Goal: Information Seeking & Learning: Learn about a topic

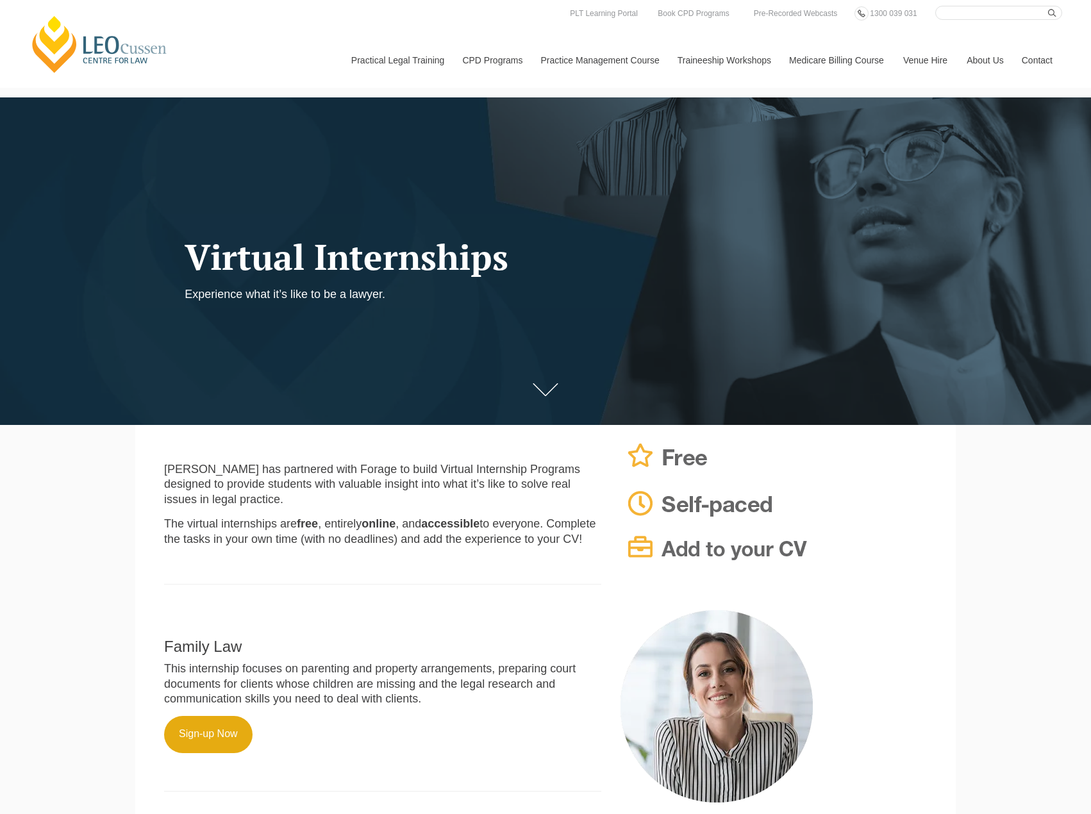
click at [734, 299] on header "Virtual Internships Experience what it’s like to be a lawyer." at bounding box center [477, 270] width 665 height 64
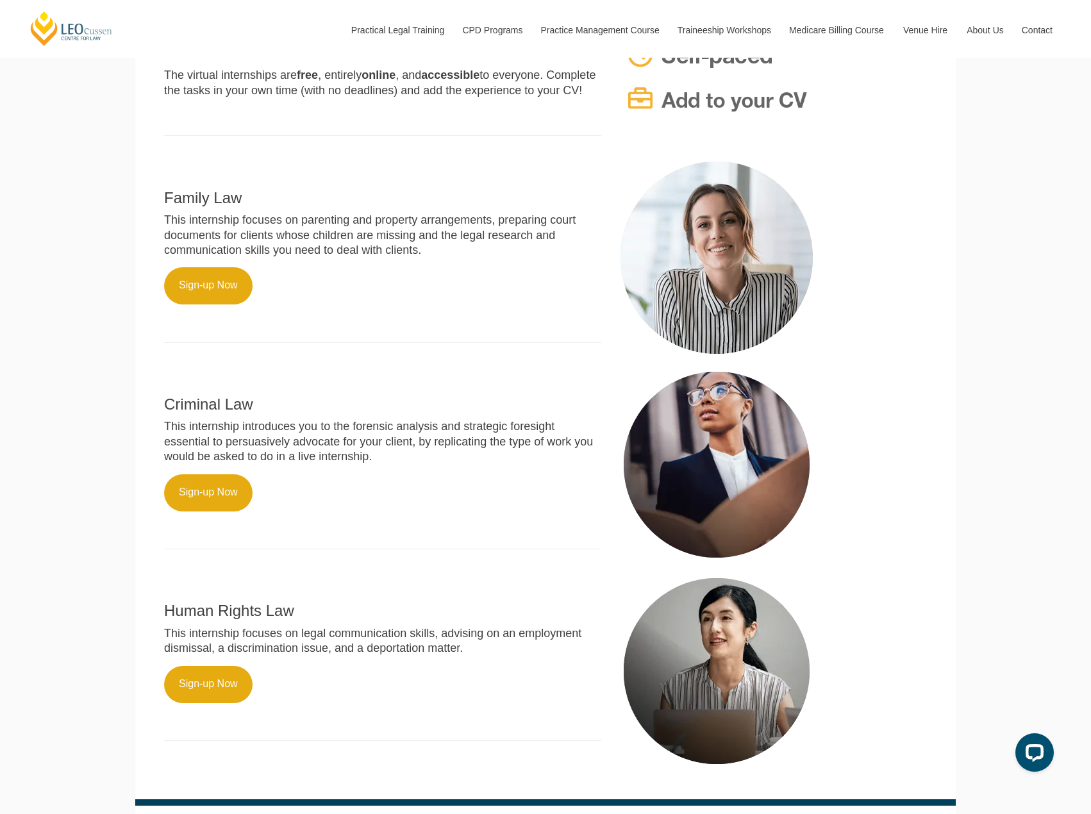
scroll to position [513, 0]
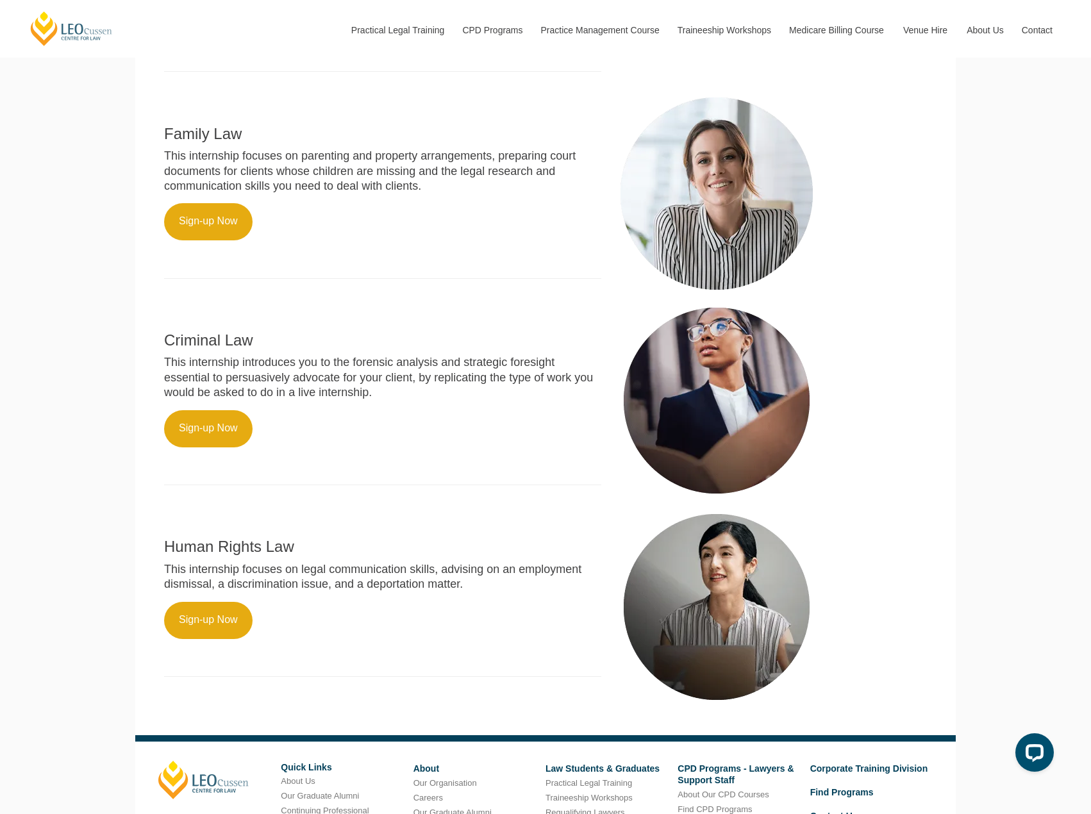
click at [833, 290] on div at bounding box center [774, 193] width 326 height 192
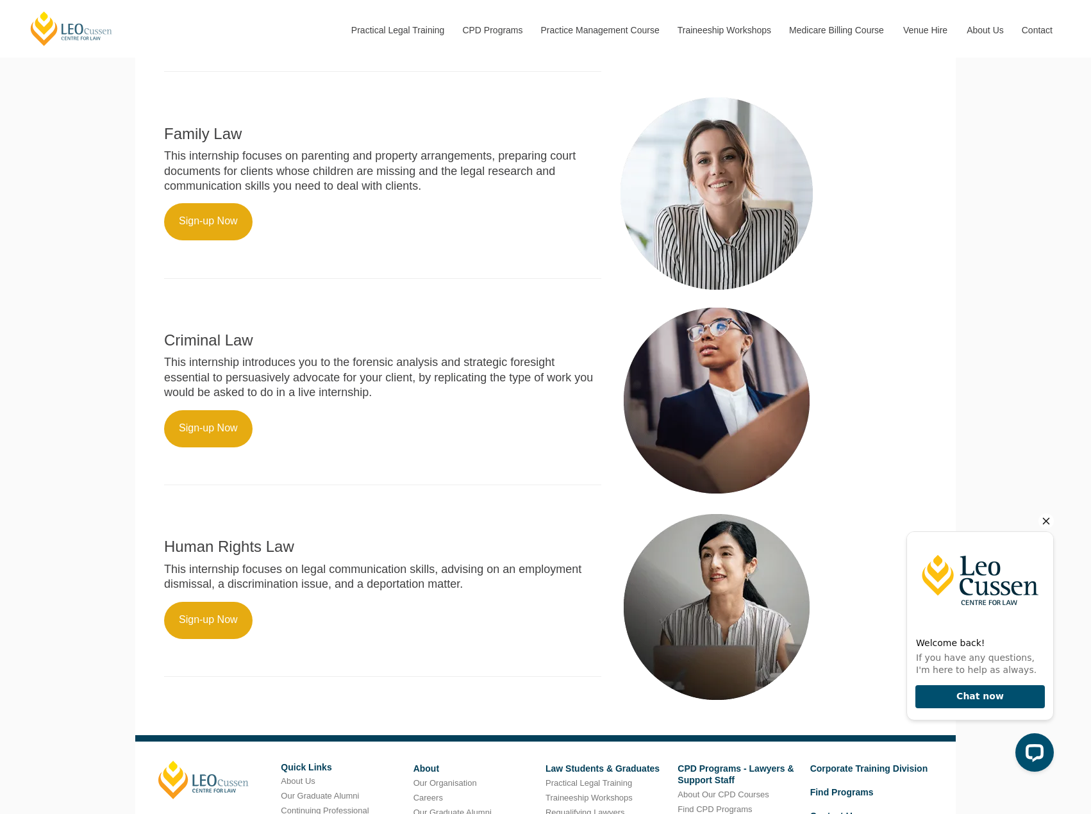
click at [1047, 524] on icon "Hide greeting" at bounding box center [1045, 520] width 15 height 15
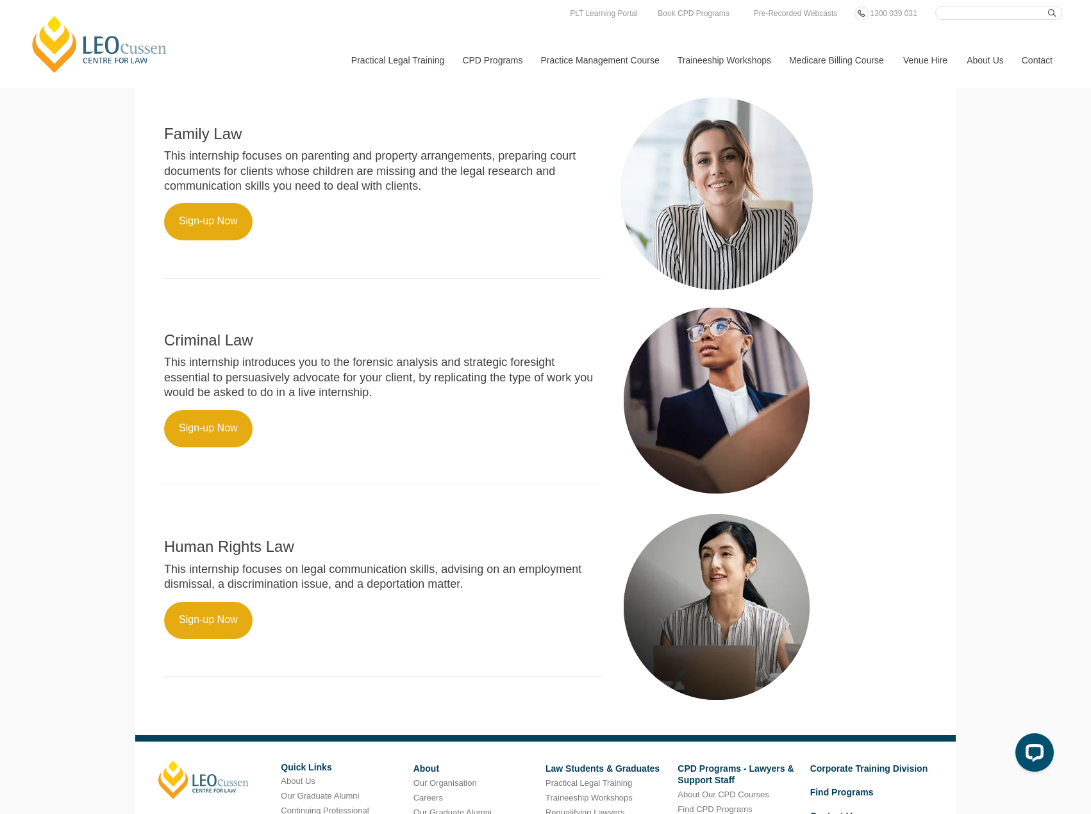
drag, startPoint x: 840, startPoint y: 472, endPoint x: 823, endPoint y: 475, distance: 17.0
click at [840, 472] on div at bounding box center [774, 400] width 326 height 192
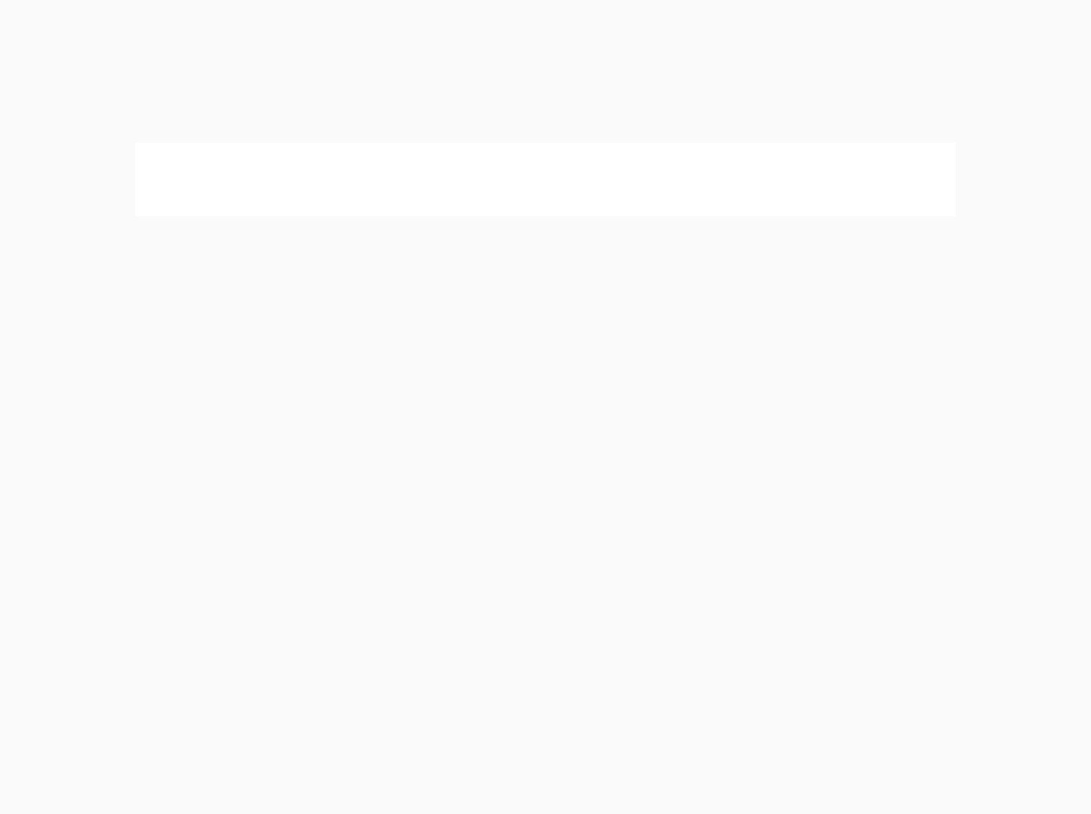
drag, startPoint x: 357, startPoint y: 265, endPoint x: 363, endPoint y: 263, distance: 6.7
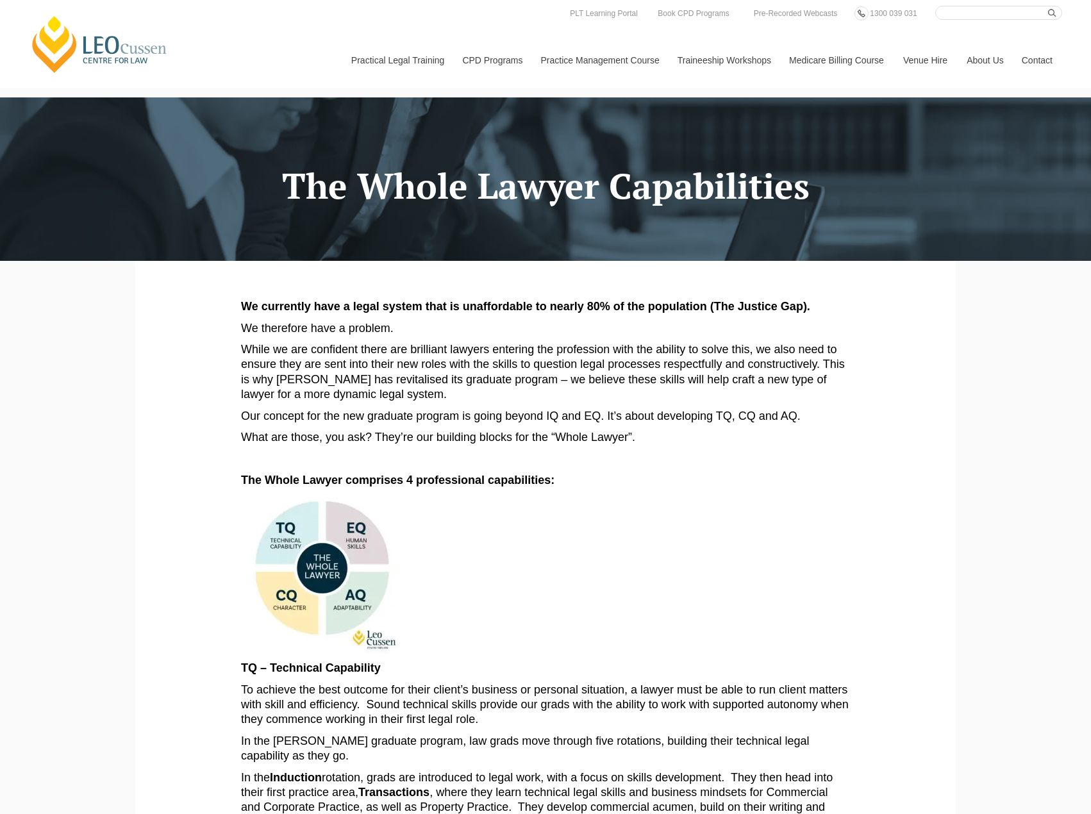
click at [439, 167] on h1 "The Whole Lawyer Capabilities" at bounding box center [545, 186] width 801 height 39
drag, startPoint x: 433, startPoint y: 175, endPoint x: 413, endPoint y: 253, distance: 79.9
click at [435, 183] on h1 "The Whole Lawyer Capabilities" at bounding box center [545, 186] width 801 height 39
click at [395, 259] on div at bounding box center [545, 178] width 1091 height 163
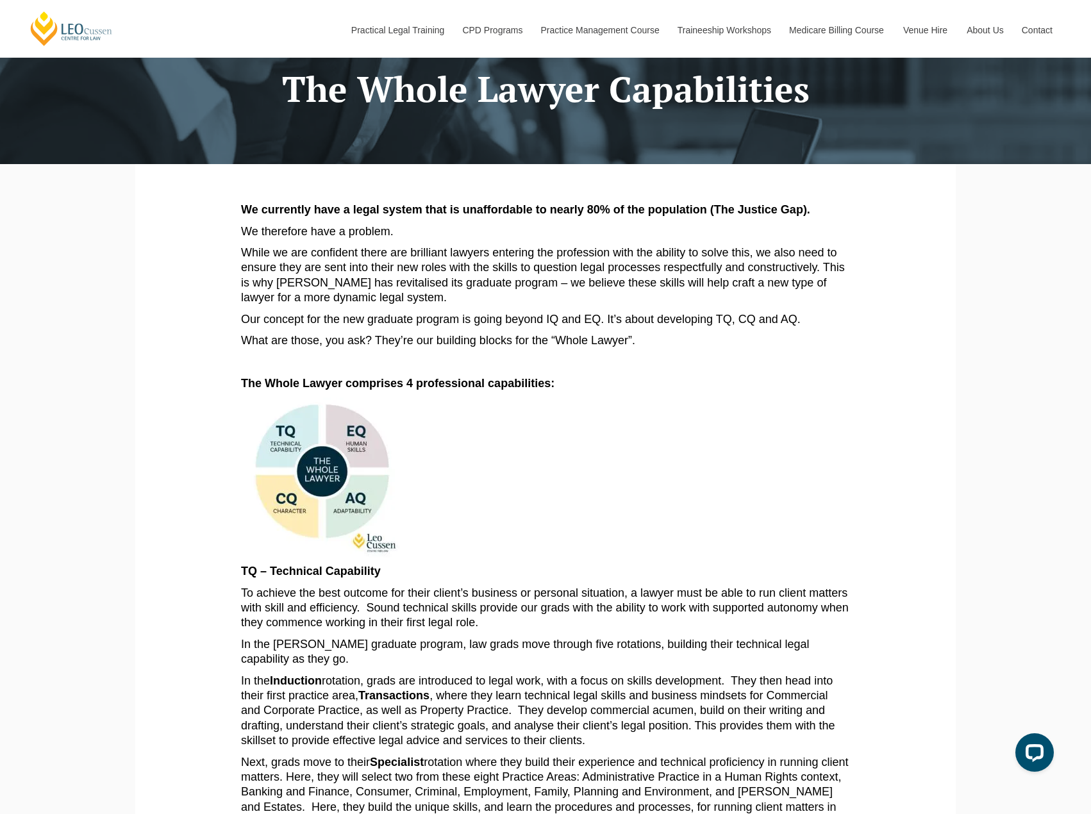
scroll to position [128, 0]
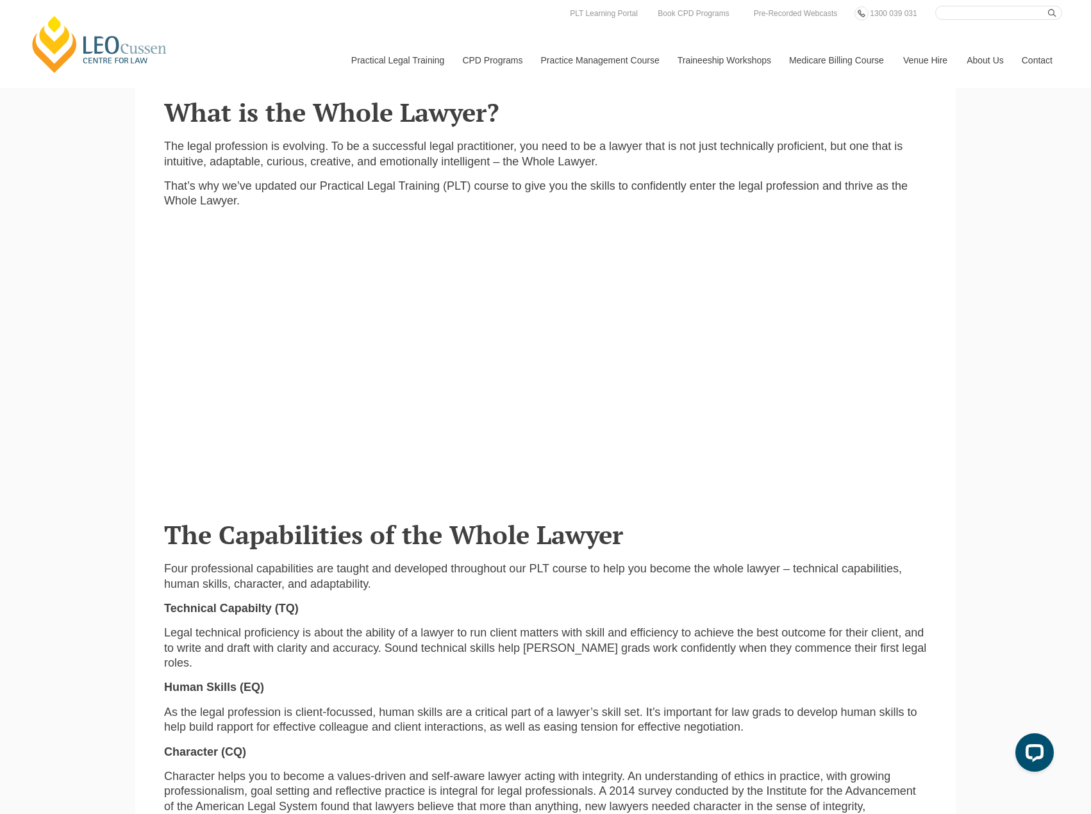
scroll to position [449, 0]
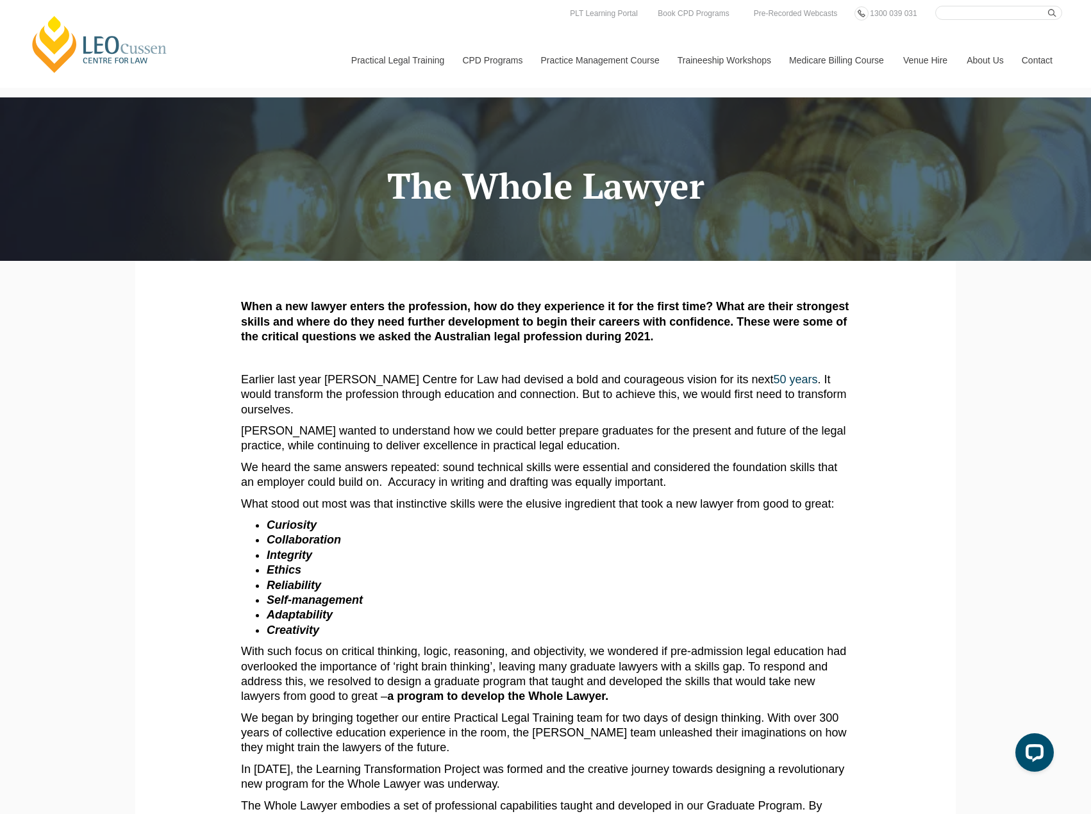
click at [838, 397] on p "Earlier last year Leo Cussen Centre for Law had devised a bold and courageous v…" at bounding box center [545, 394] width 609 height 45
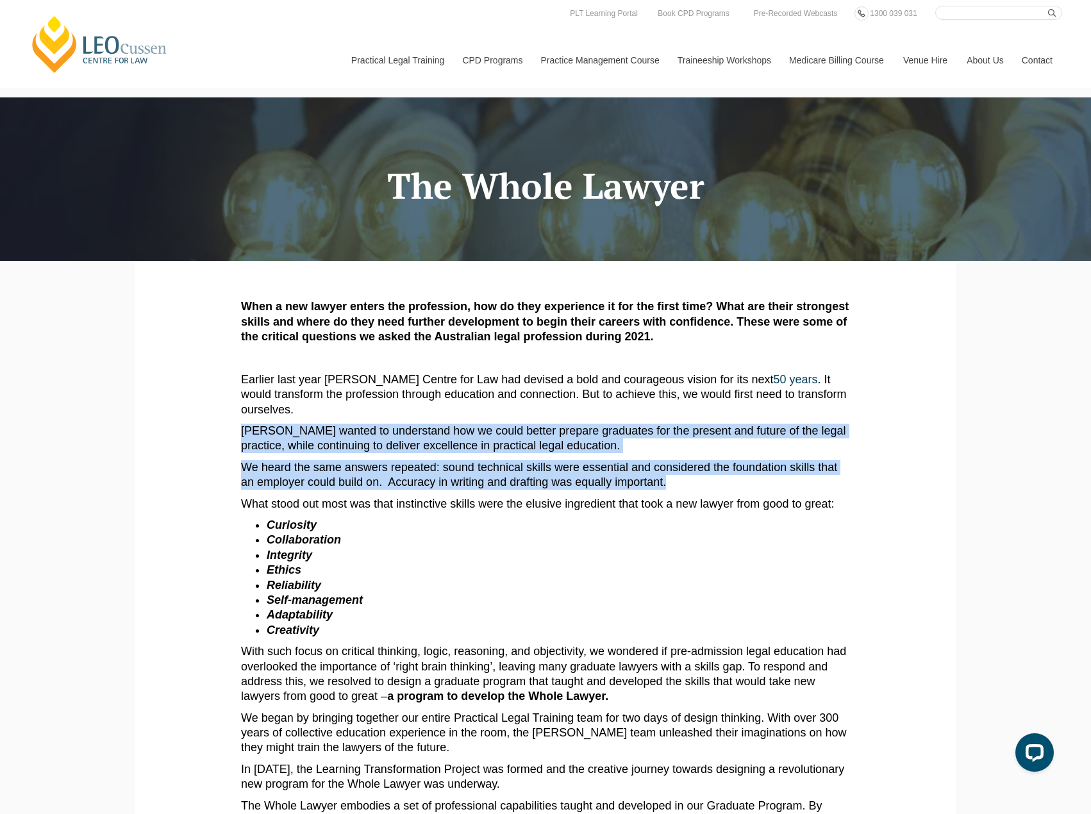
drag, startPoint x: 240, startPoint y: 433, endPoint x: 667, endPoint y: 483, distance: 429.8
copy article "Leo Cussen wanted to understand how we could better prepare graduates for the p…"
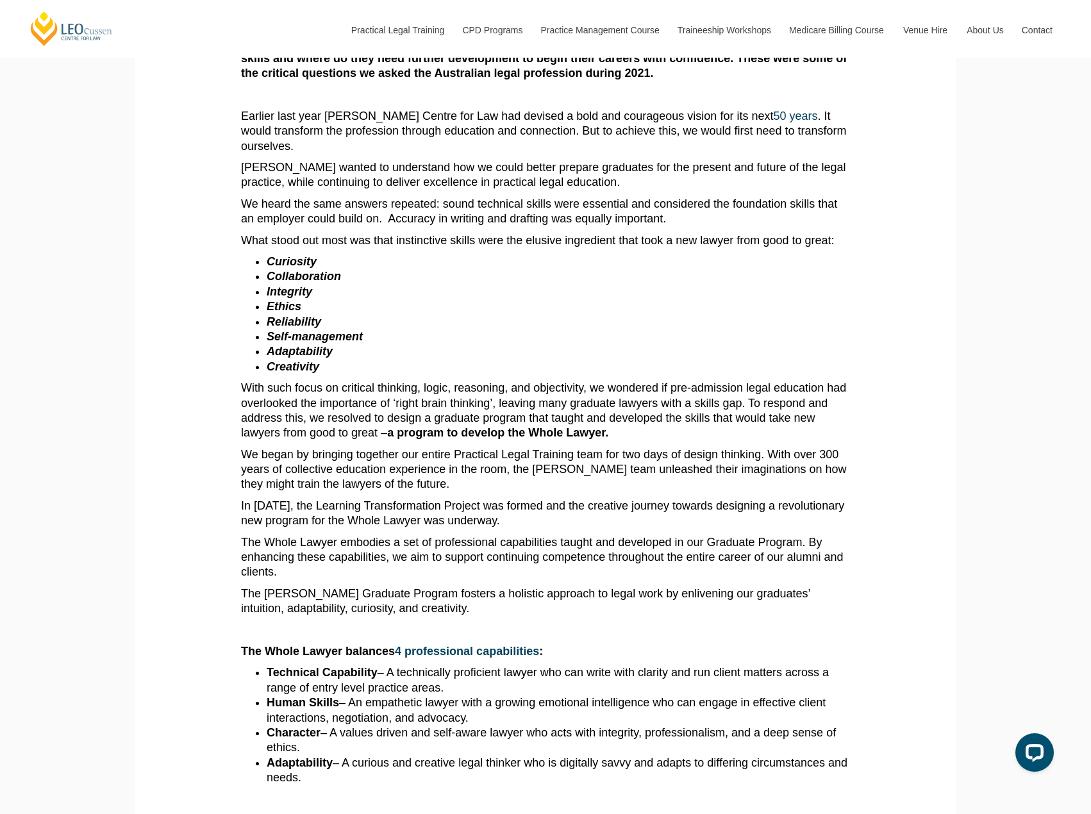
scroll to position [256, 0]
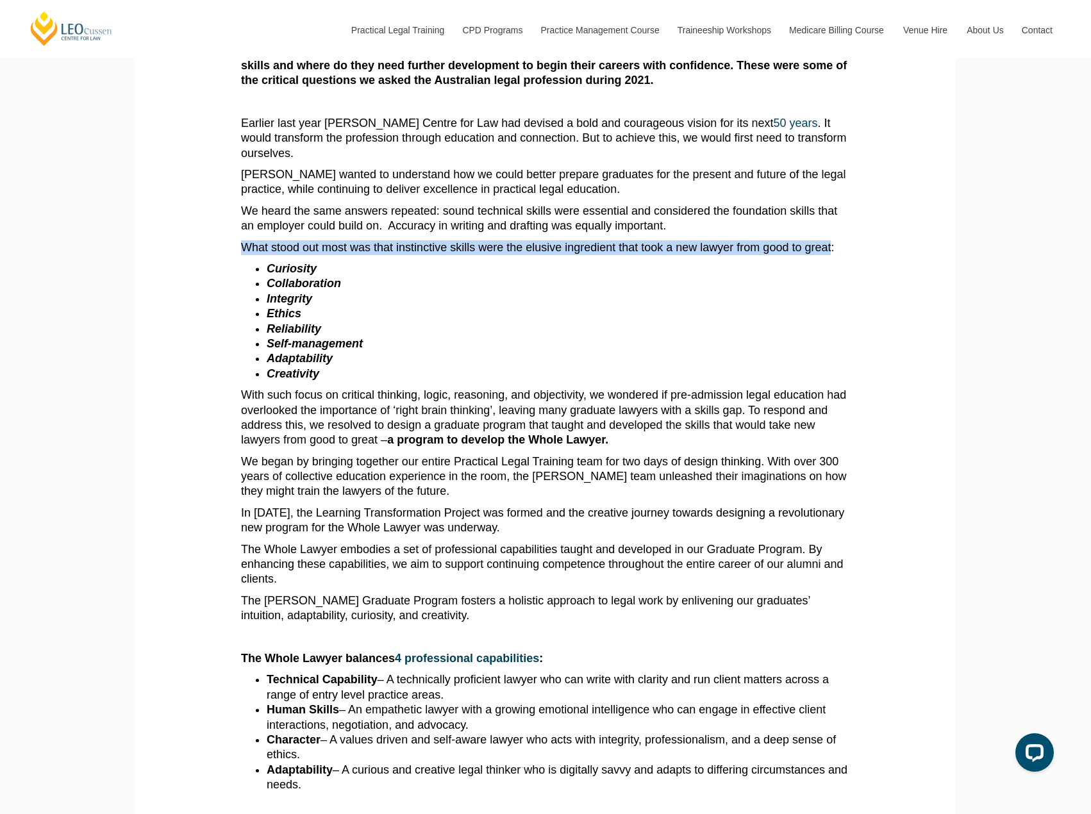
drag, startPoint x: 243, startPoint y: 247, endPoint x: 832, endPoint y: 248, distance: 589.1
click at [832, 248] on p "What stood out most was that instinctive skills were the elusive ingredient tha…" at bounding box center [545, 247] width 609 height 15
copy p "What stood out most was that instinctive skills were the elusive ingredient tha…"
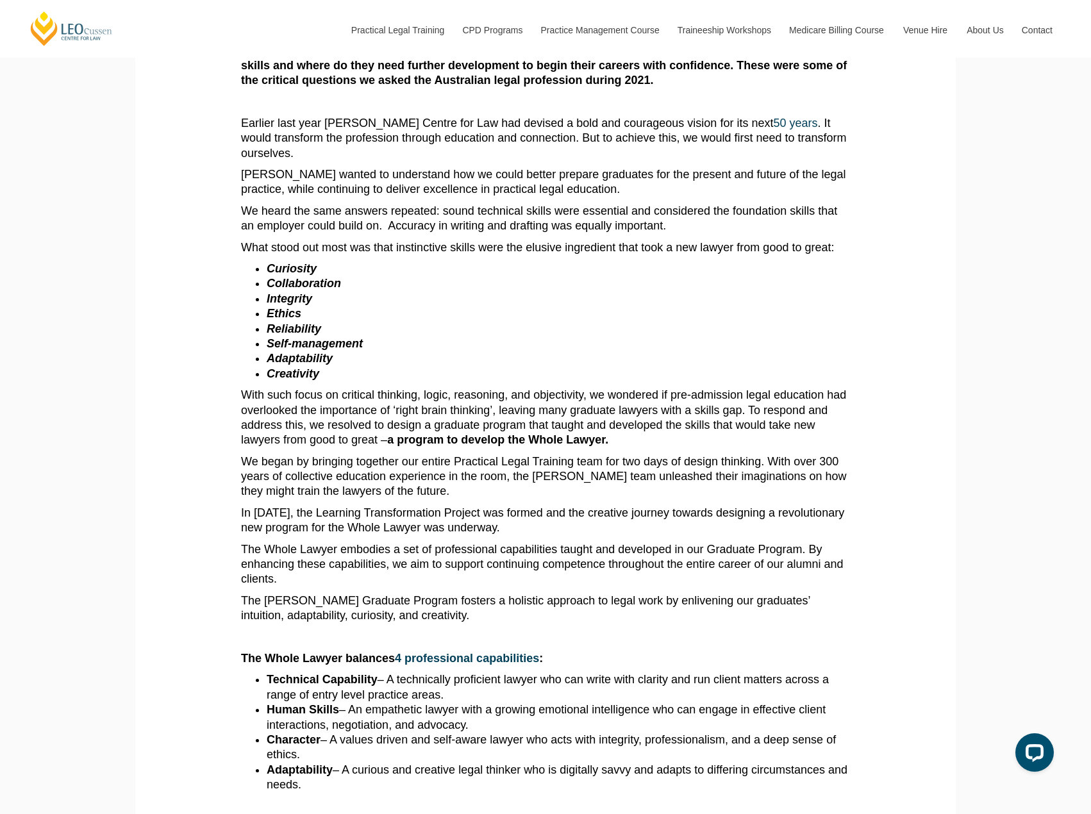
click at [806, 596] on p "The Leo Cussen Graduate Program fosters a holistic approach to legal work by en…" at bounding box center [545, 609] width 609 height 30
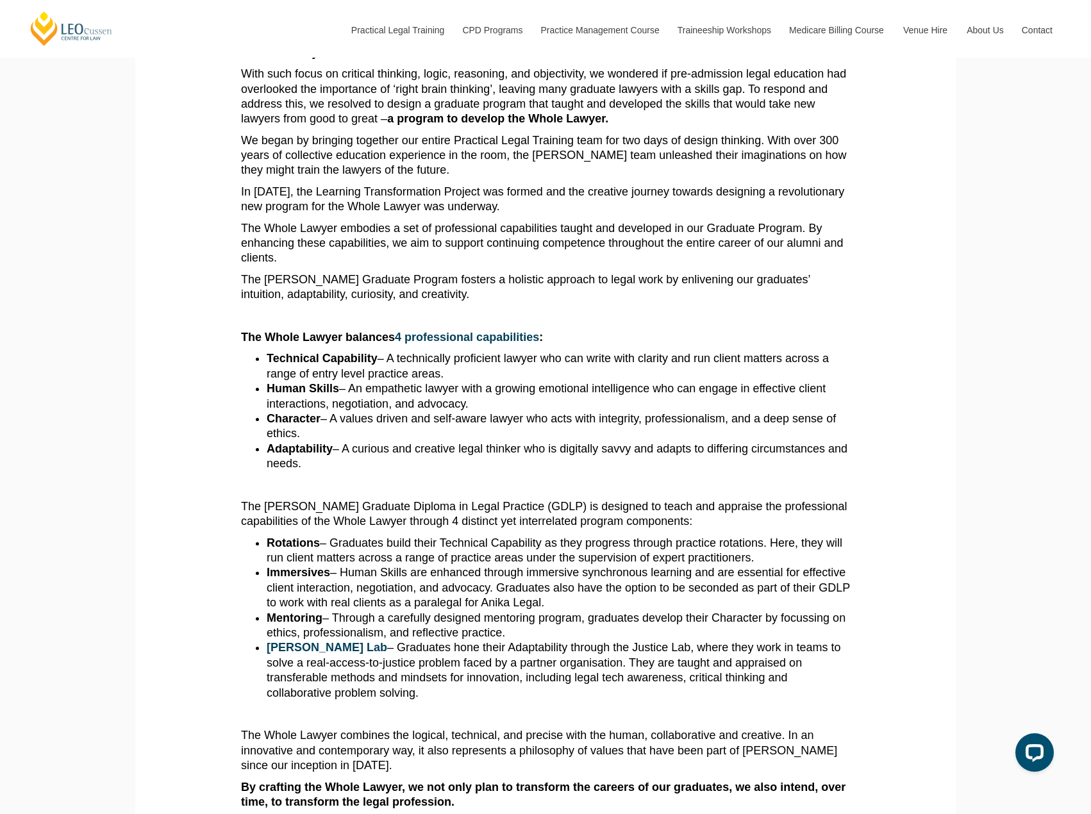
scroll to position [577, 0]
click at [940, 406] on section "When a new lawyer enters the profession, how do they experience it for the firs…" at bounding box center [545, 540] width 801 height 1712
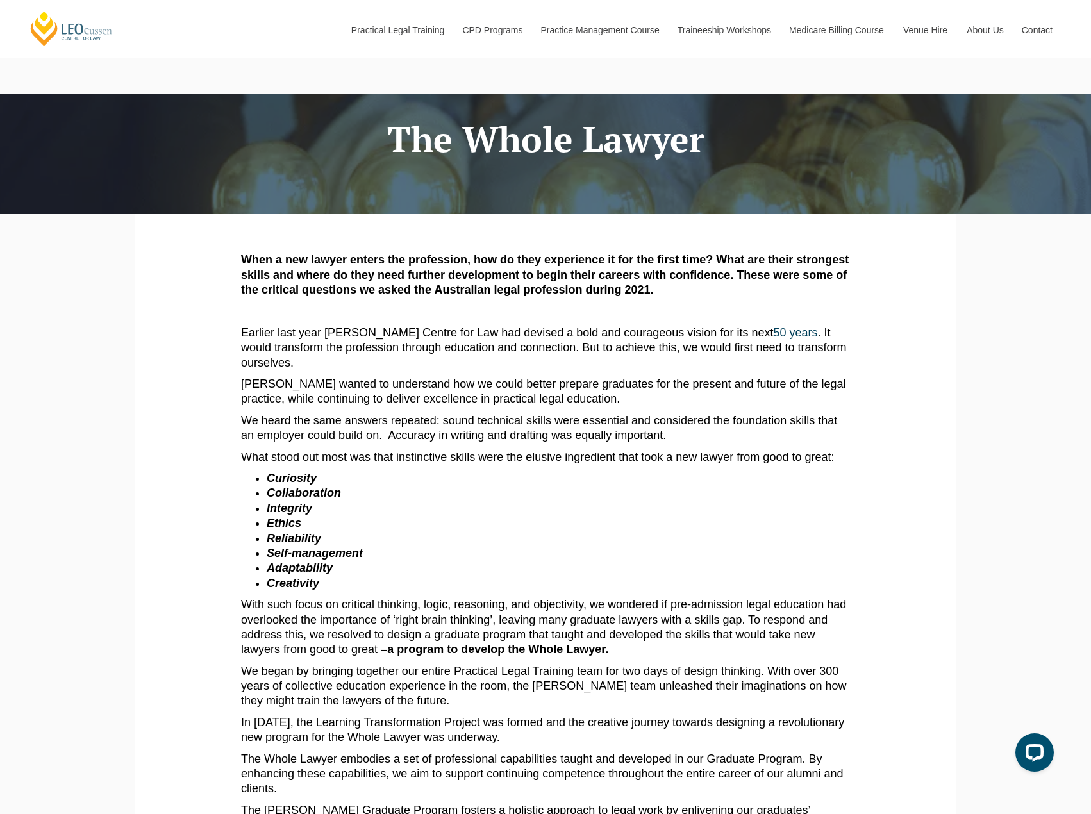
scroll to position [0, 0]
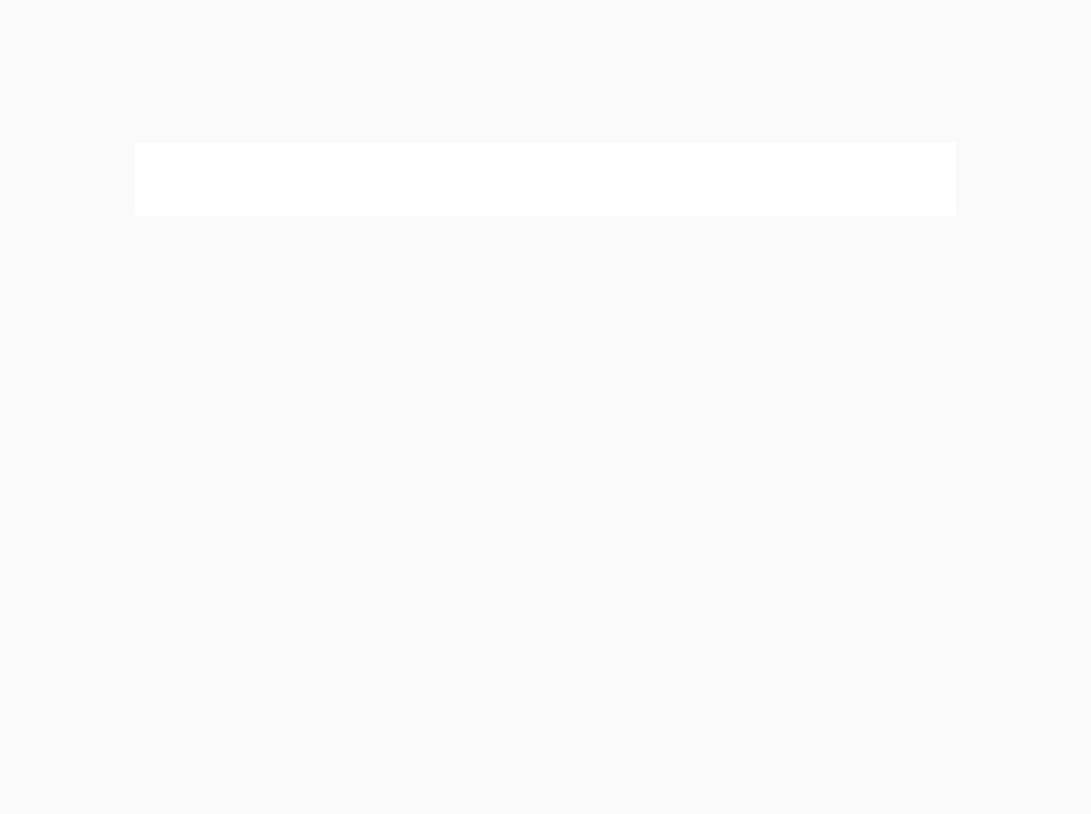
click at [323, 562] on img at bounding box center [321, 574] width 160 height 160
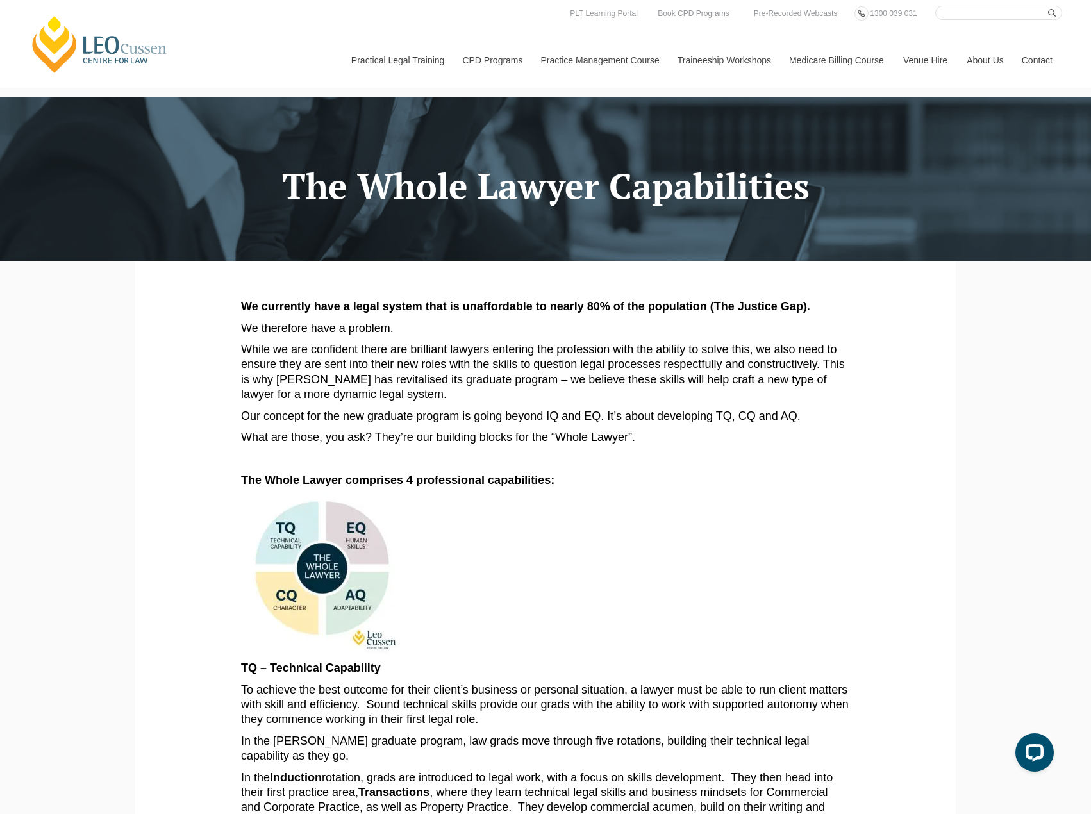
drag, startPoint x: 322, startPoint y: 583, endPoint x: 306, endPoint y: 548, distance: 38.1
click at [303, 538] on img at bounding box center [321, 574] width 160 height 160
drag, startPoint x: 997, startPoint y: 480, endPoint x: 981, endPoint y: 490, distance: 18.7
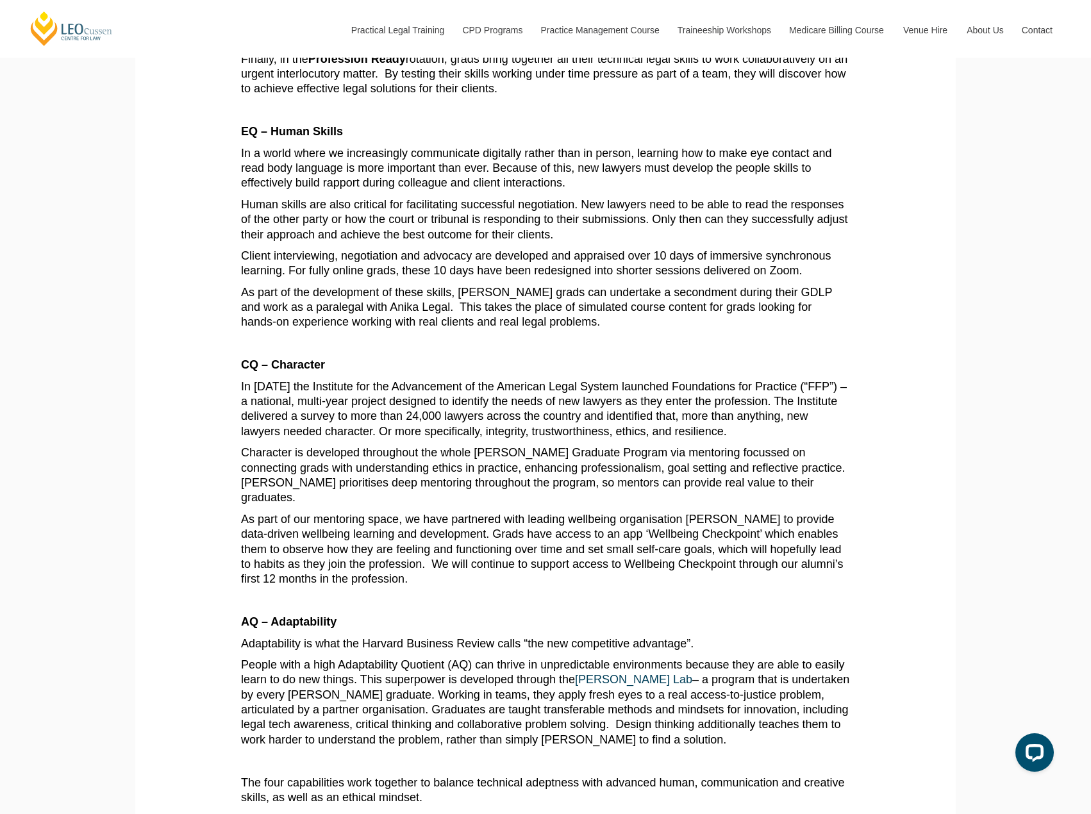
scroll to position [1026, 0]
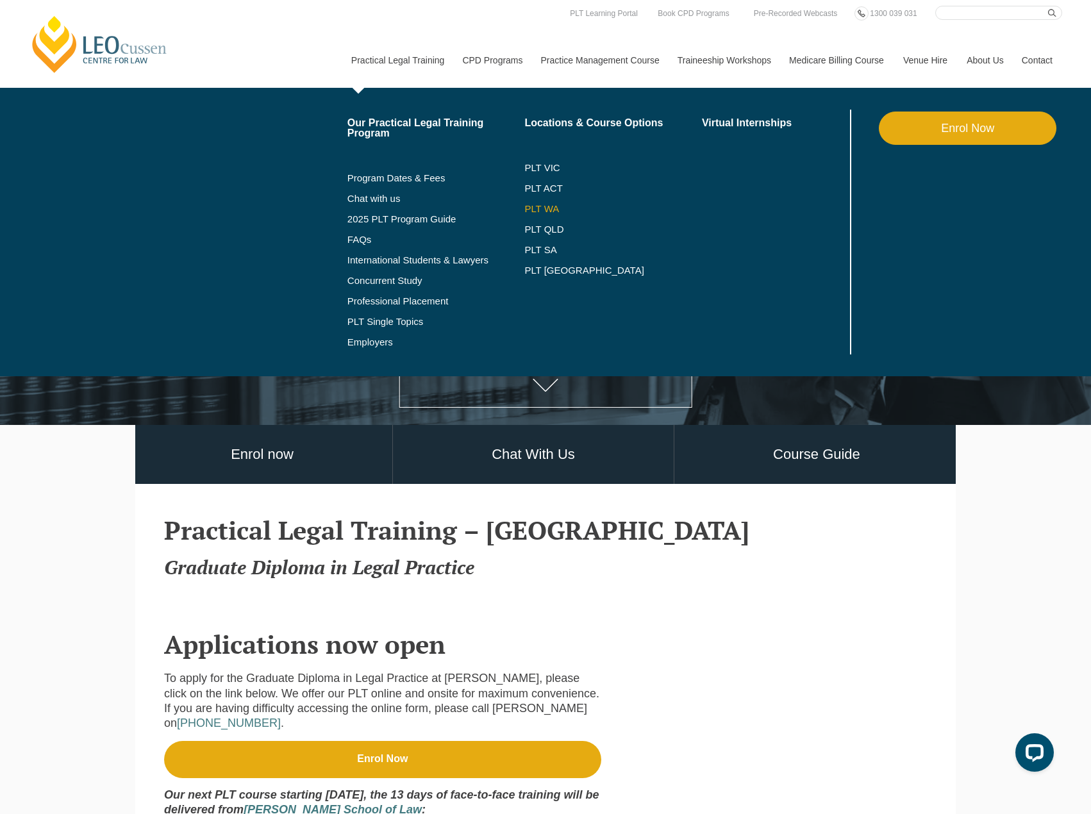
click at [543, 210] on link "PLT WA" at bounding box center [597, 209] width 146 height 10
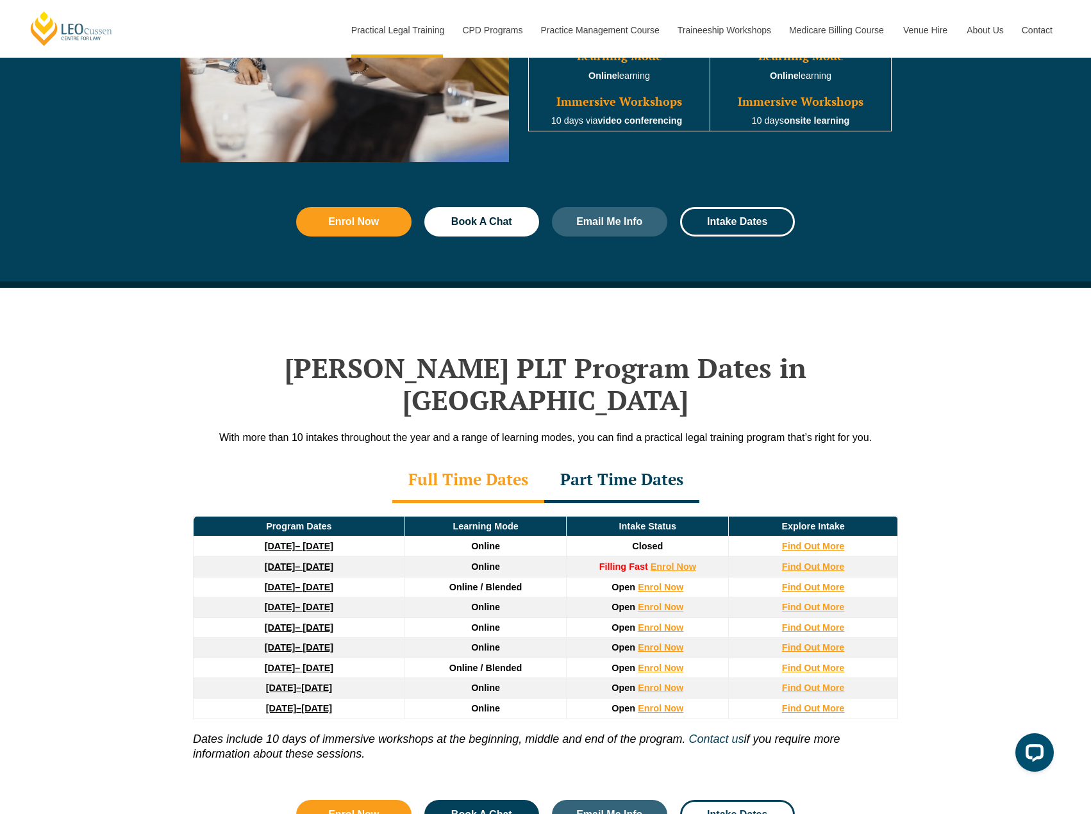
scroll to position [1538, 0]
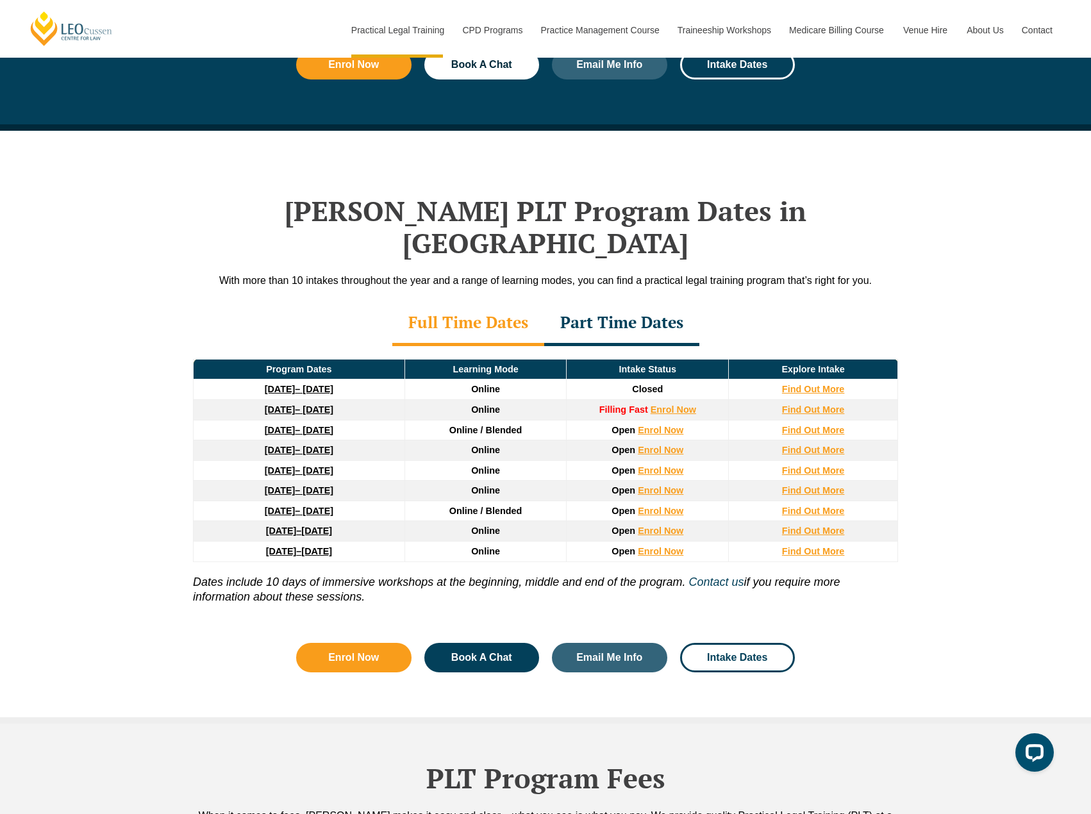
click at [435, 306] on div "Full Time Dates" at bounding box center [468, 323] width 152 height 45
click at [563, 301] on div "Part Time Dates" at bounding box center [621, 323] width 155 height 45
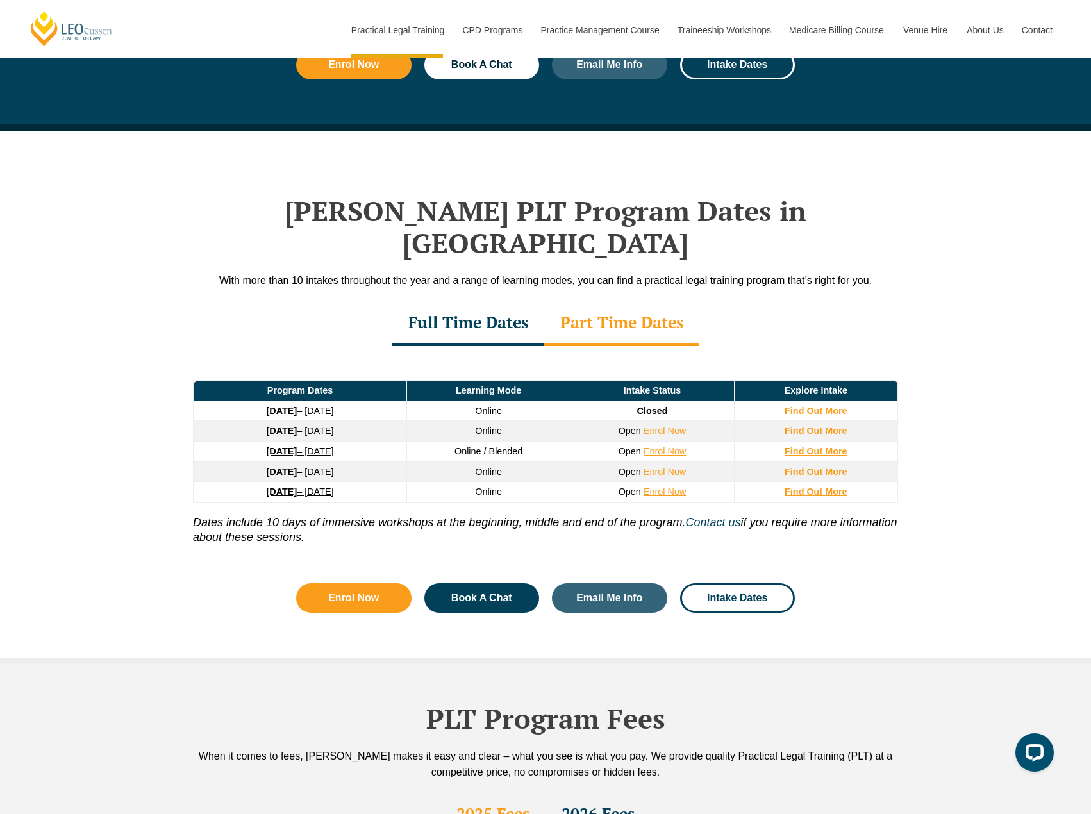
click at [495, 312] on div "Full Time Dates" at bounding box center [468, 323] width 152 height 45
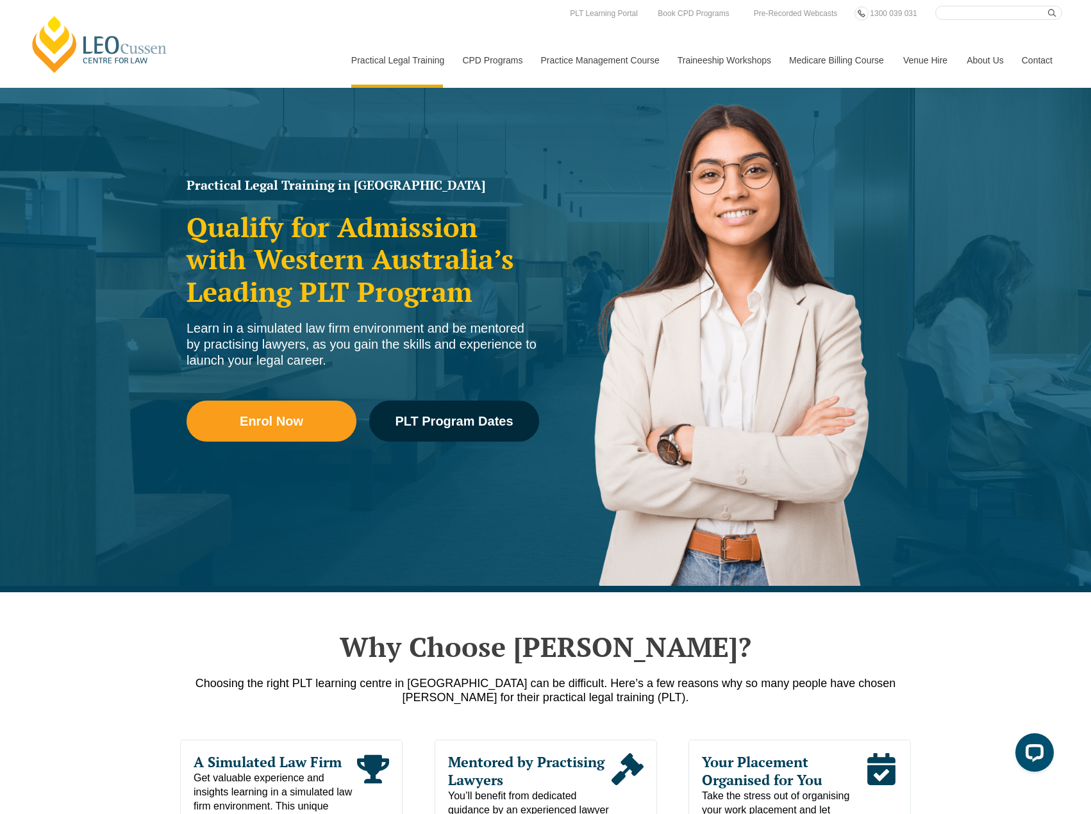
scroll to position [0, 0]
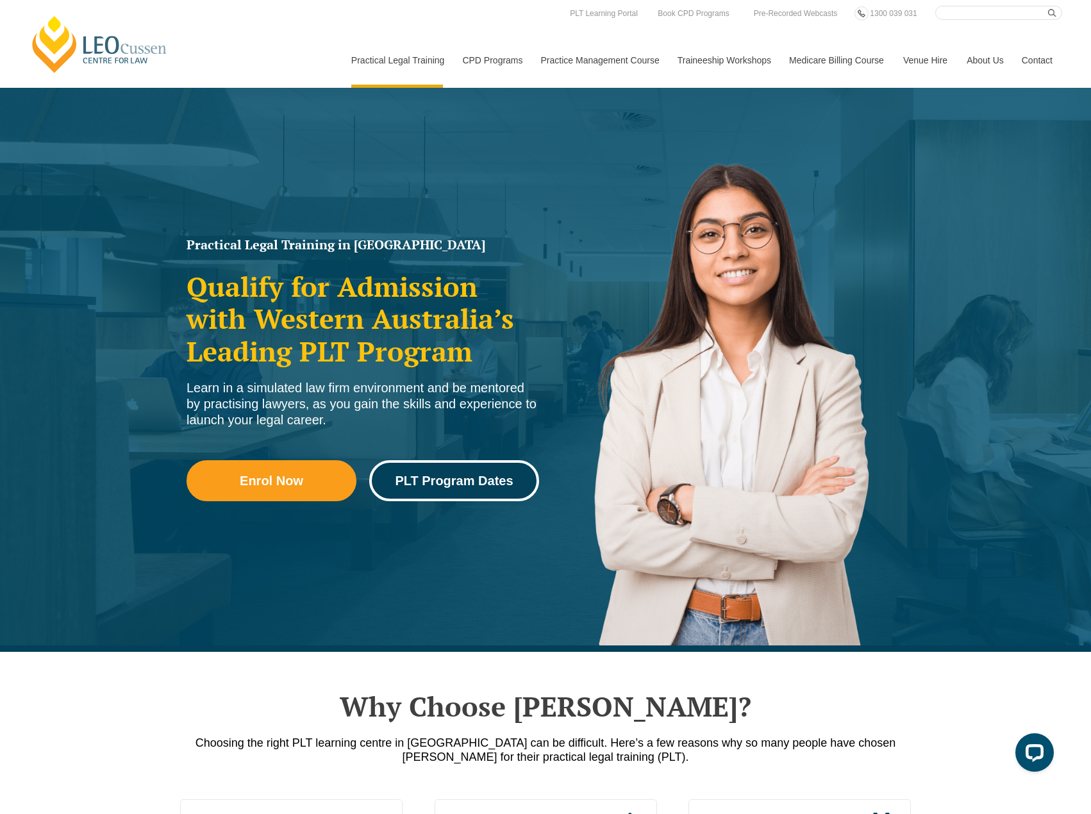
click at [497, 484] on span "PLT Program Dates" at bounding box center [454, 480] width 118 height 13
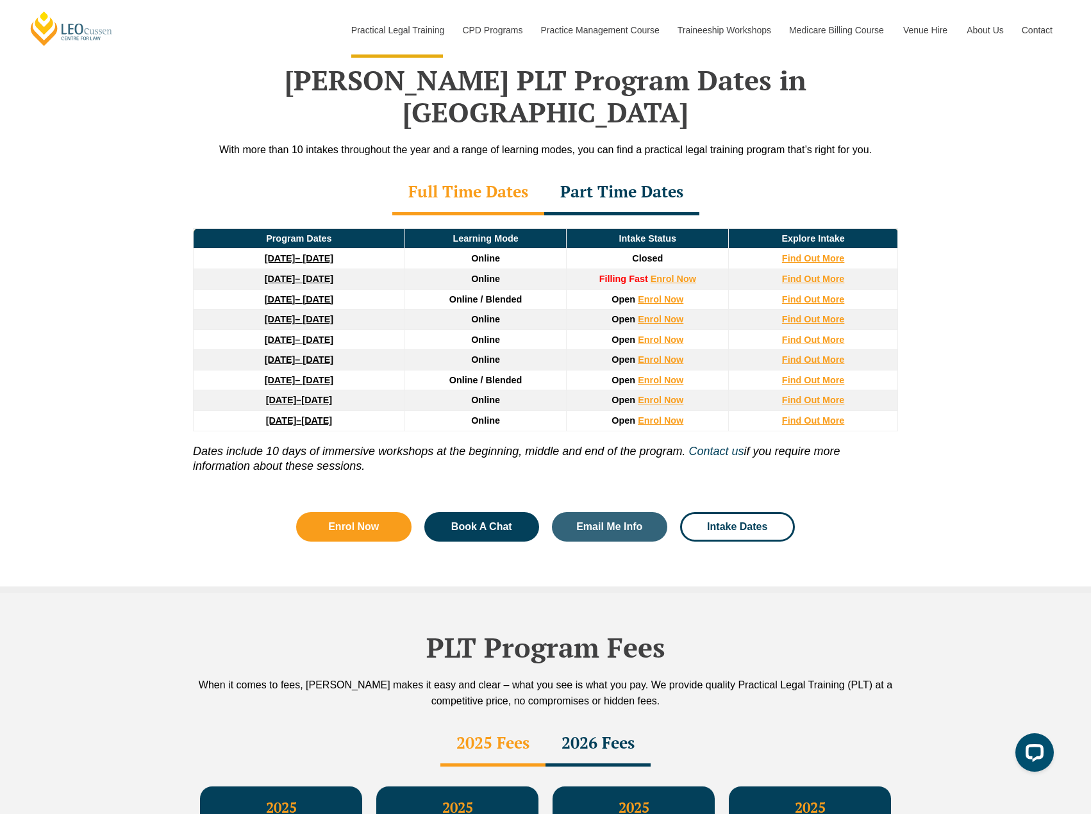
scroll to position [1673, 0]
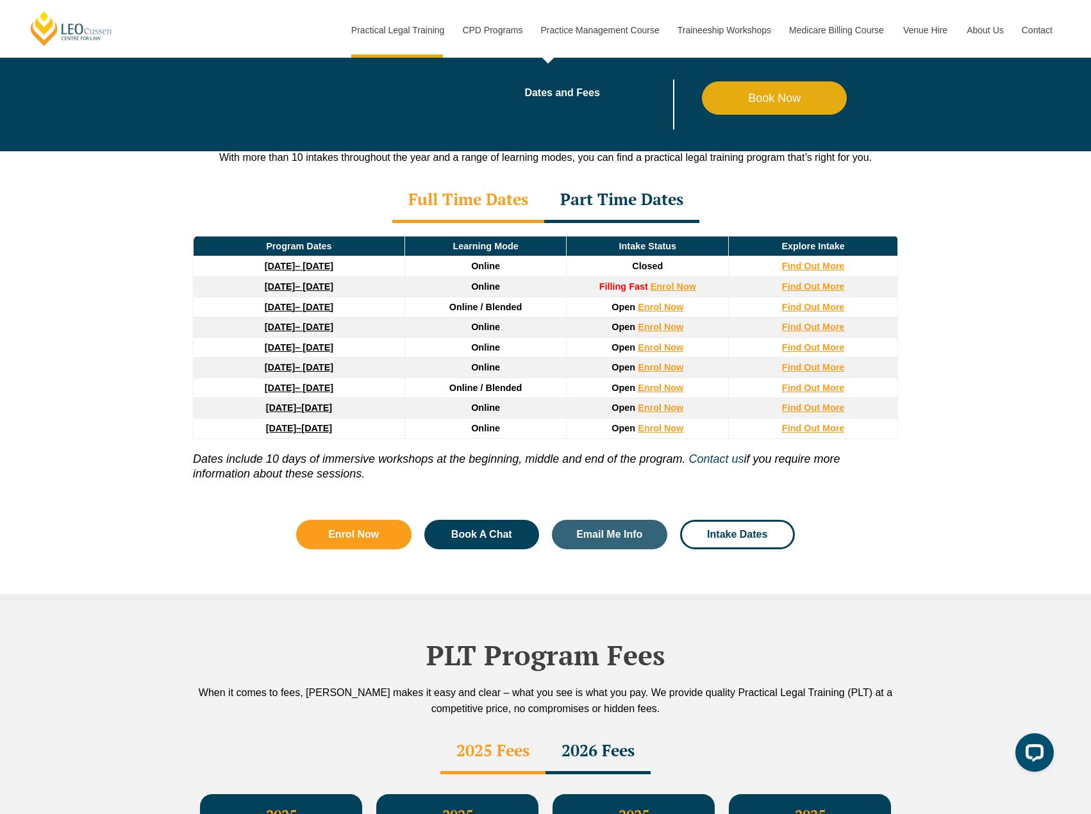
scroll to position [1673, 0]
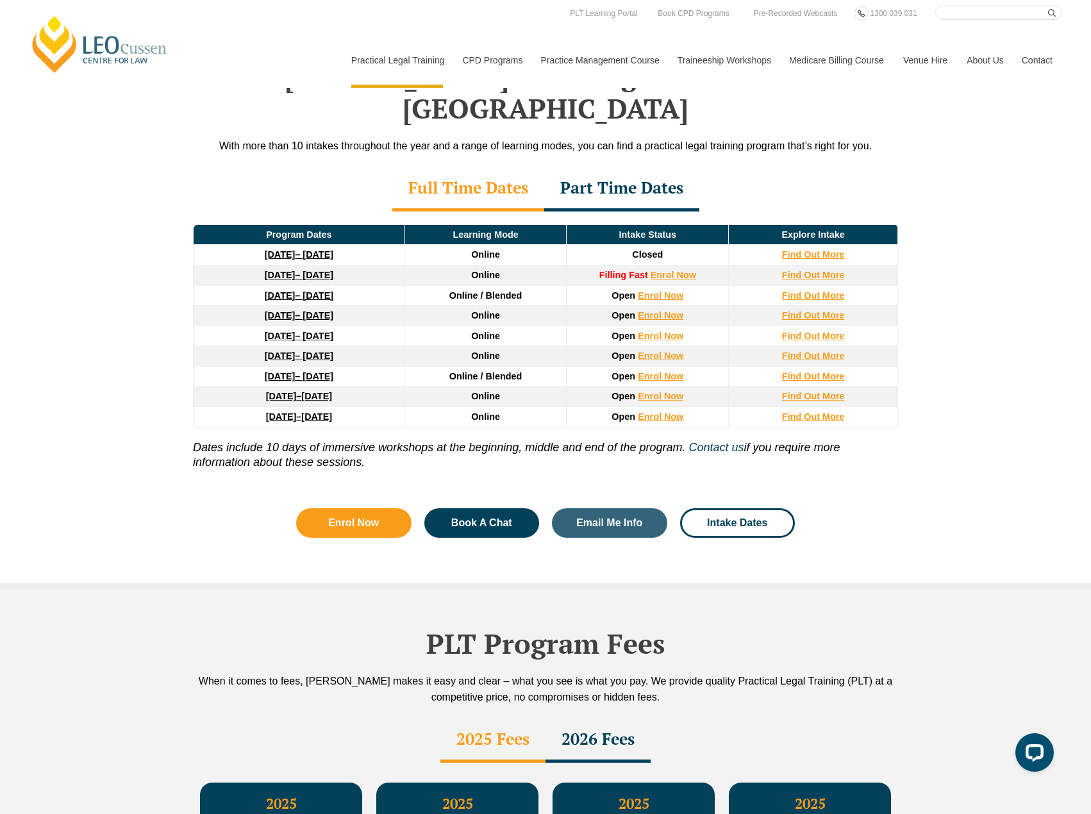
click at [629, 167] on div "Part Time Dates" at bounding box center [621, 189] width 155 height 45
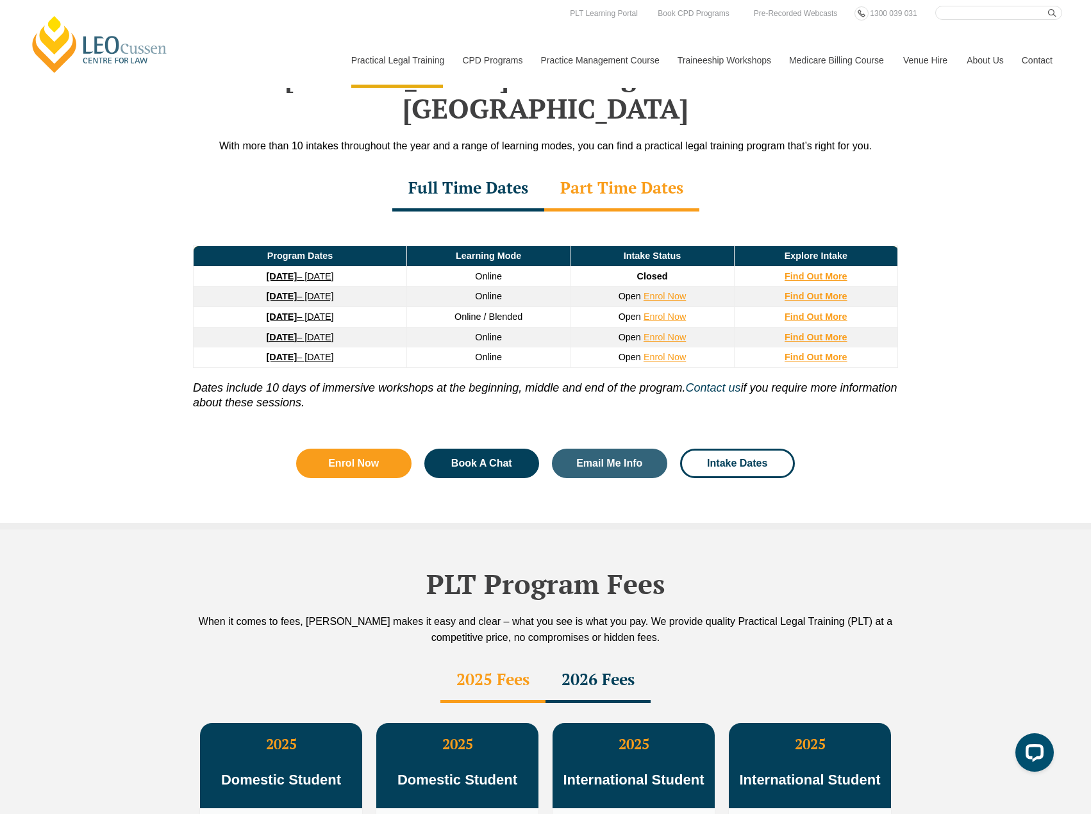
click at [439, 167] on div "Full Time Dates" at bounding box center [468, 189] width 152 height 45
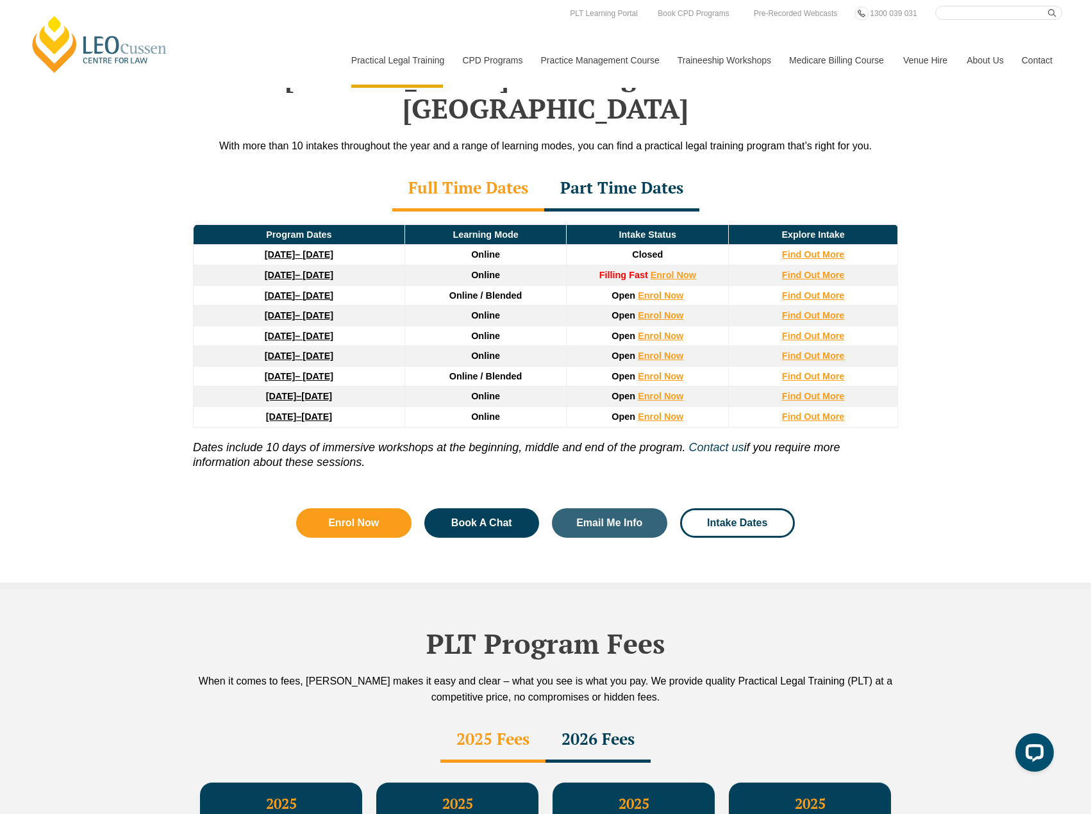
click at [620, 167] on div "Part Time Dates" at bounding box center [621, 189] width 155 height 45
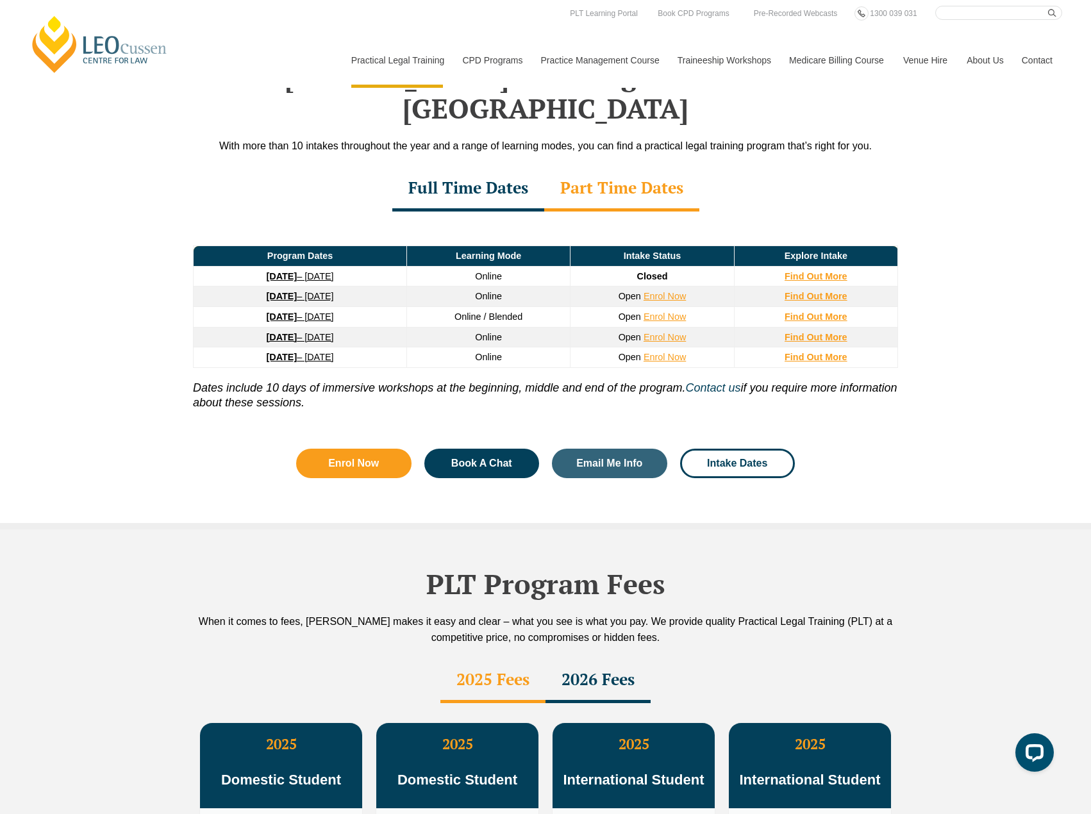
click at [479, 174] on div "Full Time Dates" at bounding box center [468, 189] width 152 height 45
